Goal: Navigation & Orientation: Find specific page/section

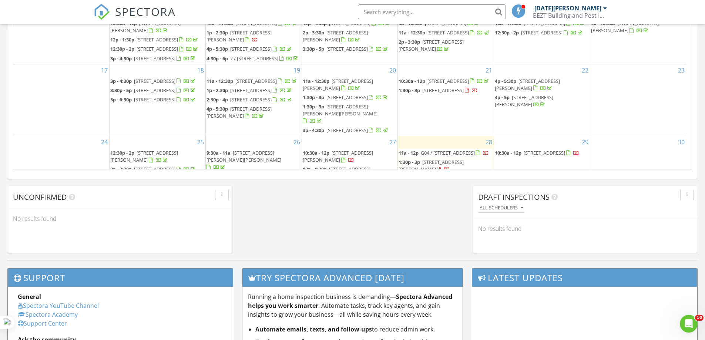
scroll to position [685, 717]
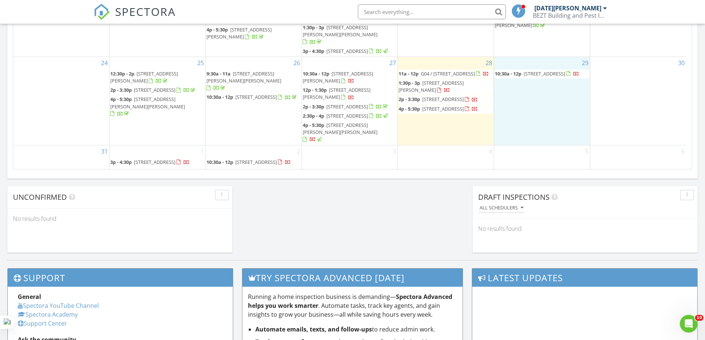
click at [531, 113] on div "29 10:30a - 12p 944 Pakenham Rd, Pakenham Upper 3810" at bounding box center [542, 101] width 96 height 88
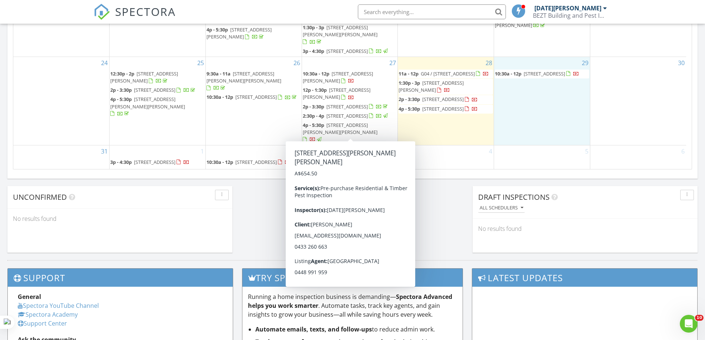
scroll to position [685, 717]
